Goal: Book appointment/travel/reservation

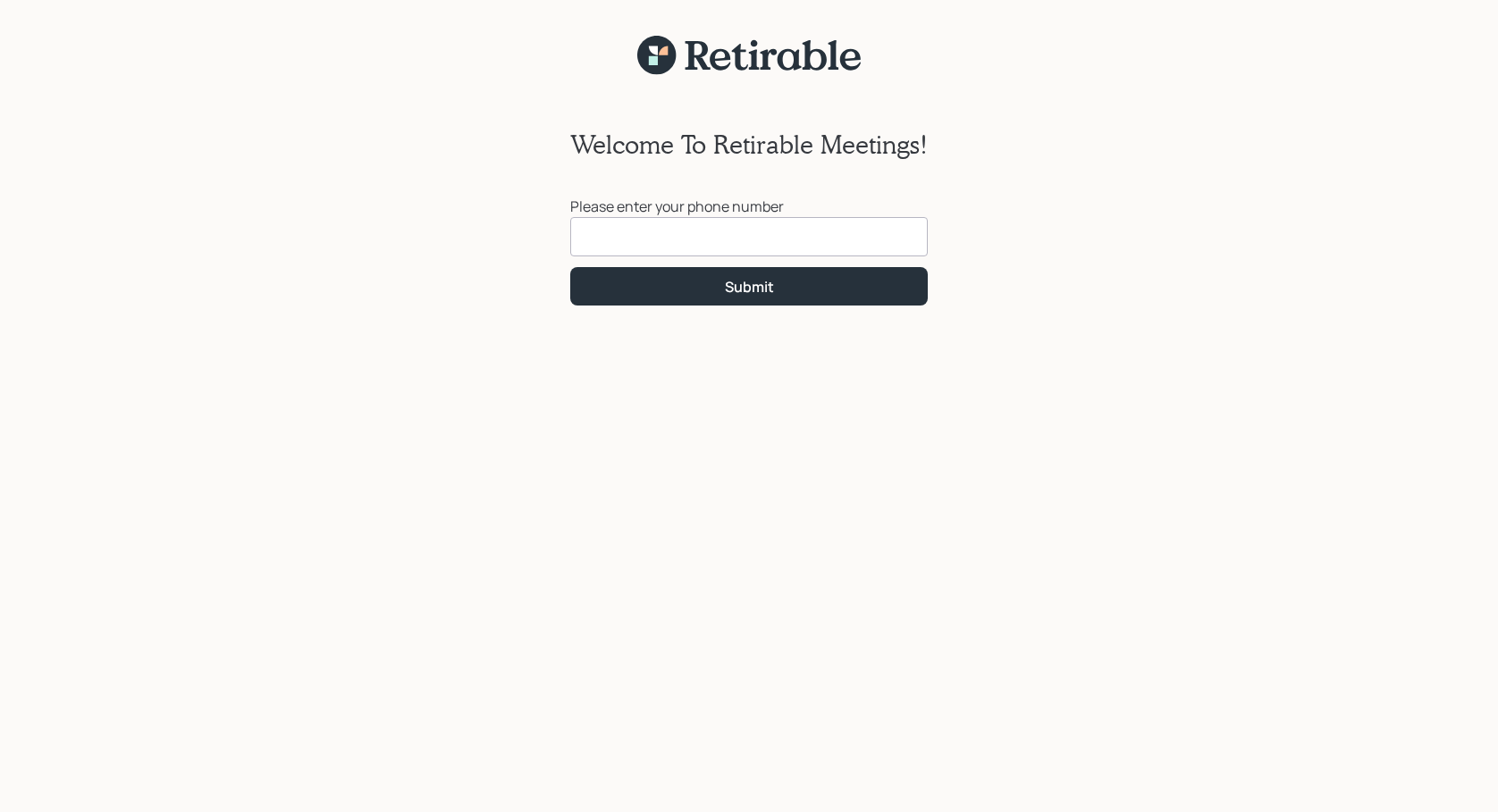
click at [671, 239] on input at bounding box center [749, 236] width 357 height 39
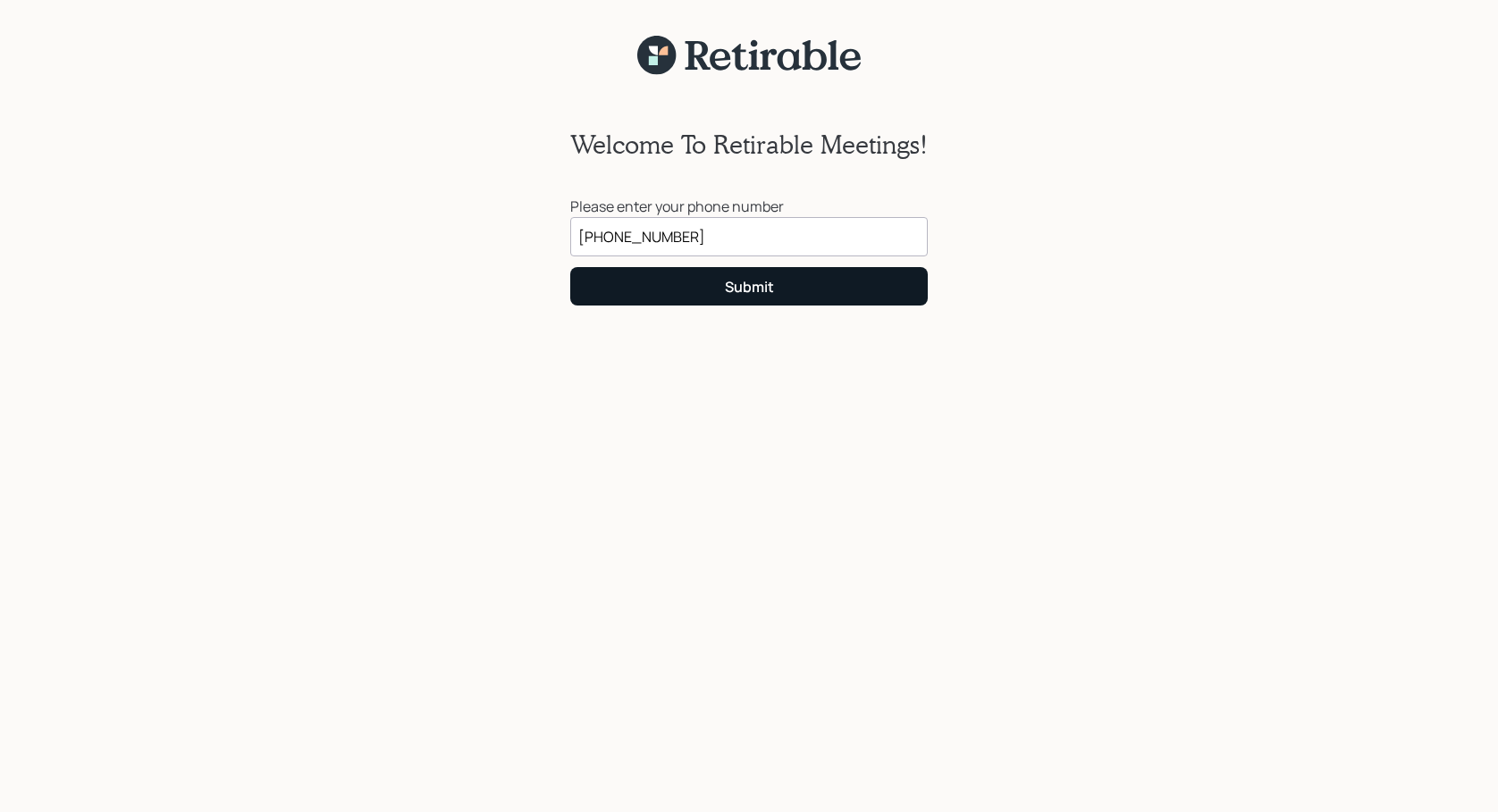
type input "[PHONE_NUMBER]"
click at [742, 287] on div "Submit" at bounding box center [749, 287] width 50 height 20
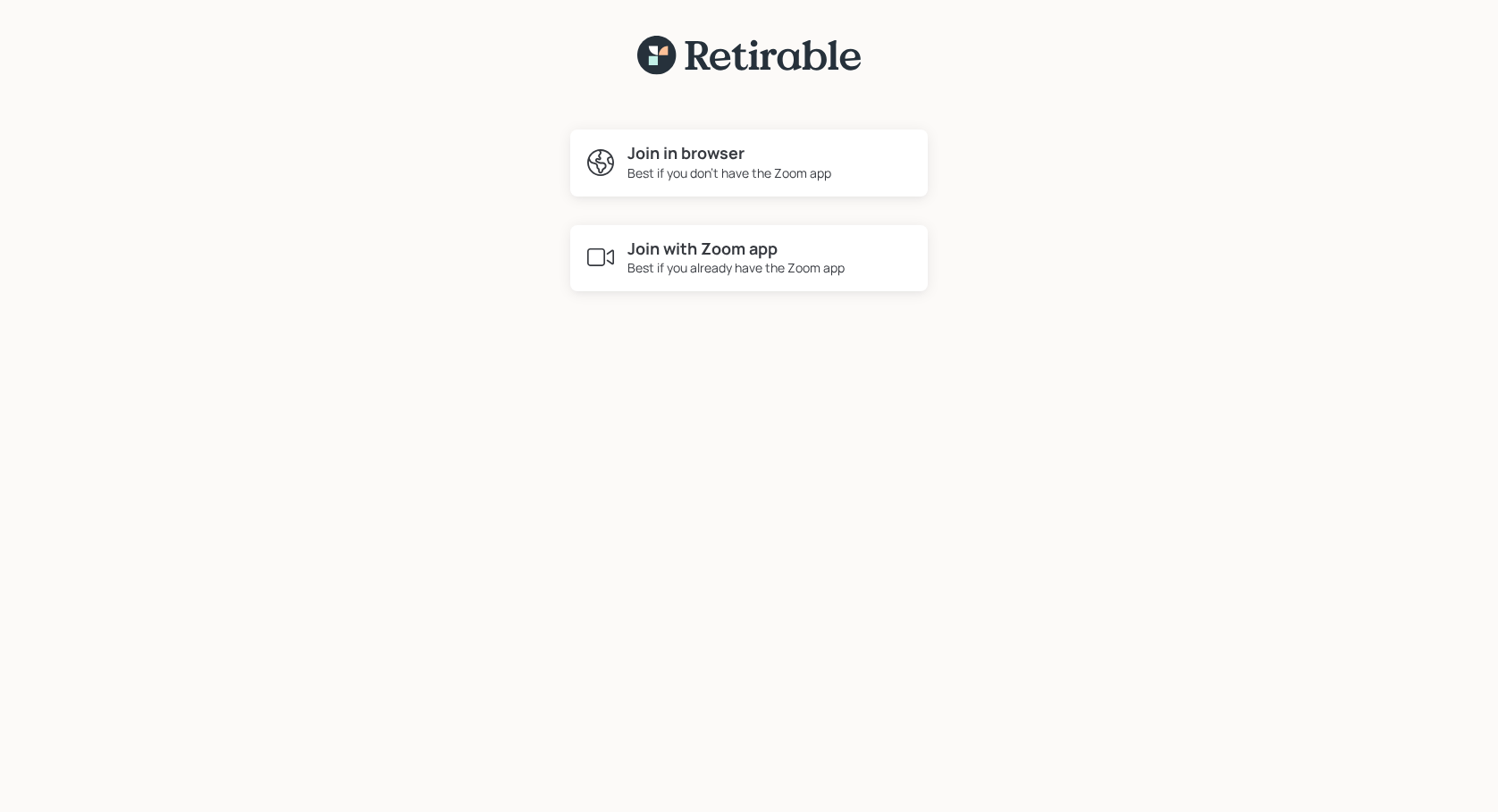
click at [699, 168] on div "Best if you don't have the Zoom app" at bounding box center [729, 173] width 204 height 19
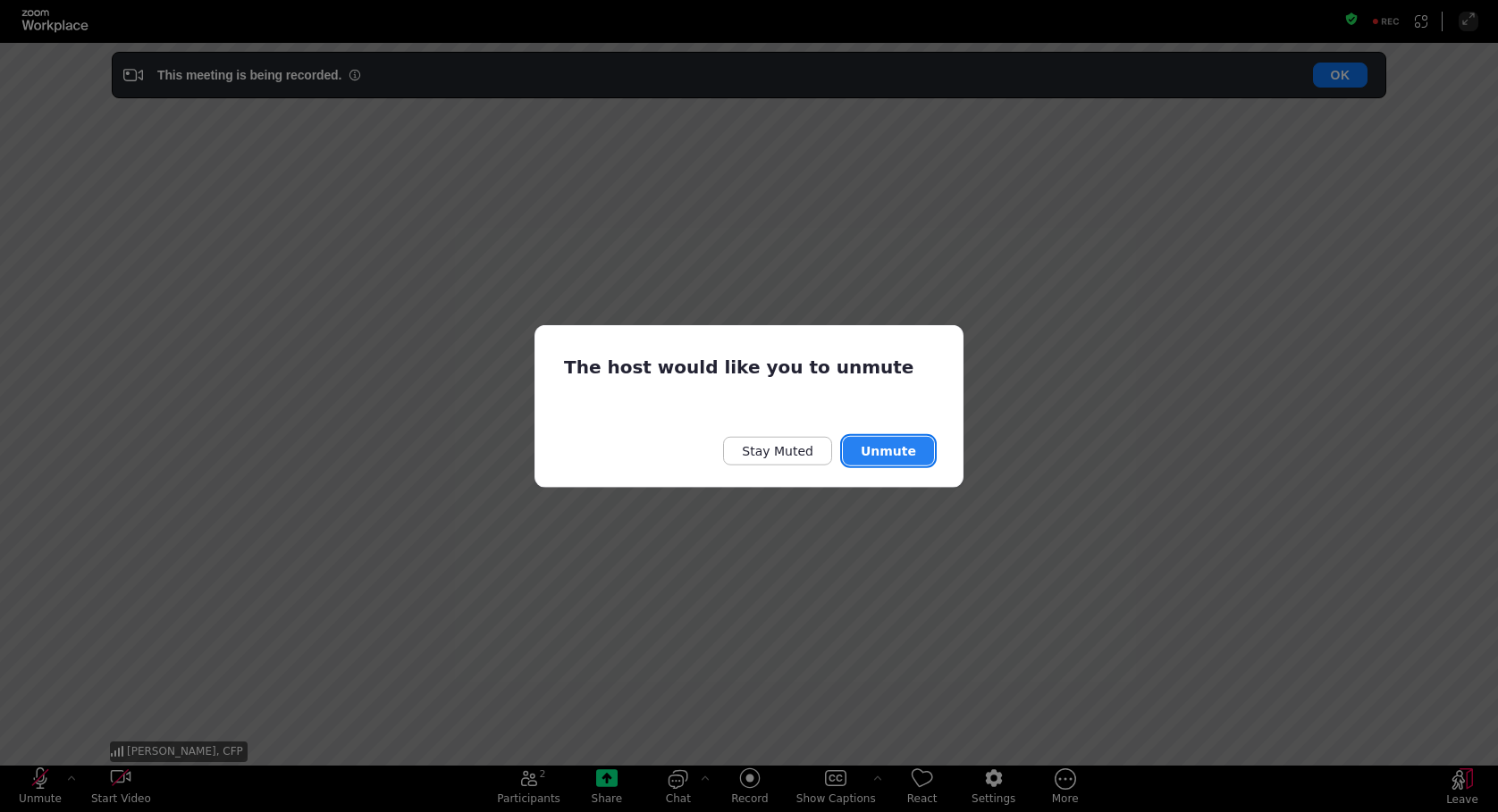
click at [882, 448] on button "Unmute" at bounding box center [889, 451] width 91 height 29
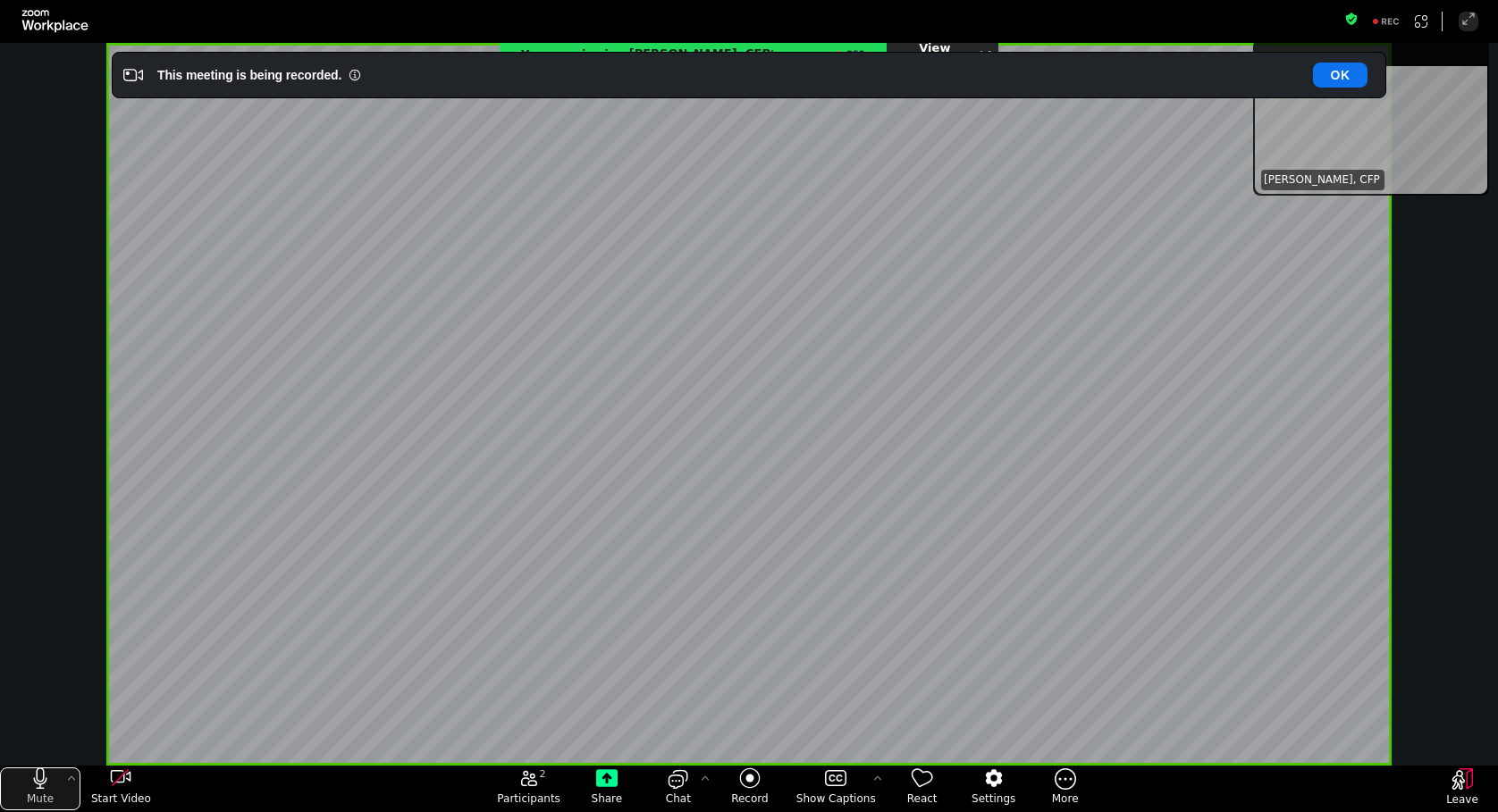
click at [50, 782] on icon "mute my microphone" at bounding box center [40, 778] width 22 height 22
click at [50, 782] on icon "unmute my microphone" at bounding box center [40, 778] width 22 height 22
